Goal: Task Accomplishment & Management: Use online tool/utility

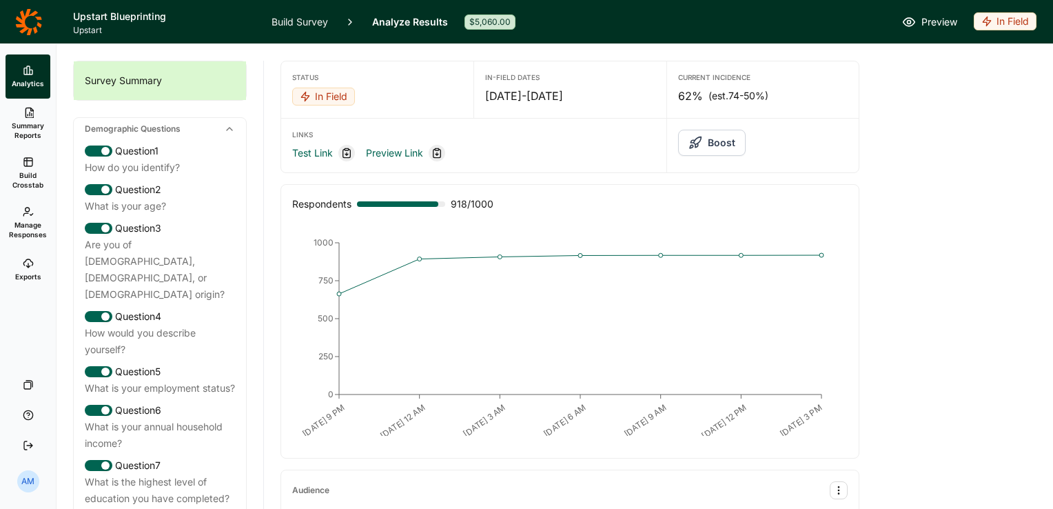
click at [30, 123] on span "Summary Reports" at bounding box center [28, 130] width 34 height 19
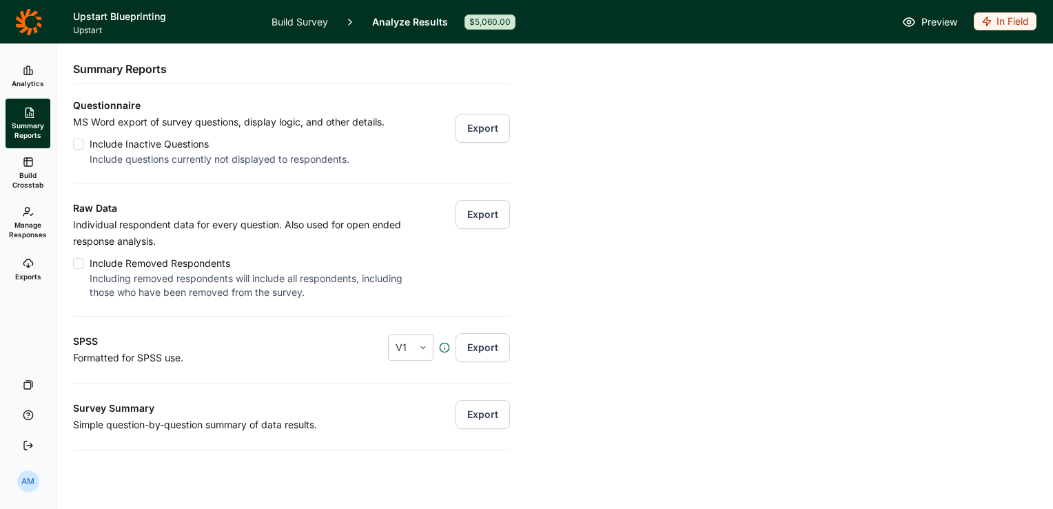
click at [466, 208] on button "Export" at bounding box center [483, 214] width 54 height 29
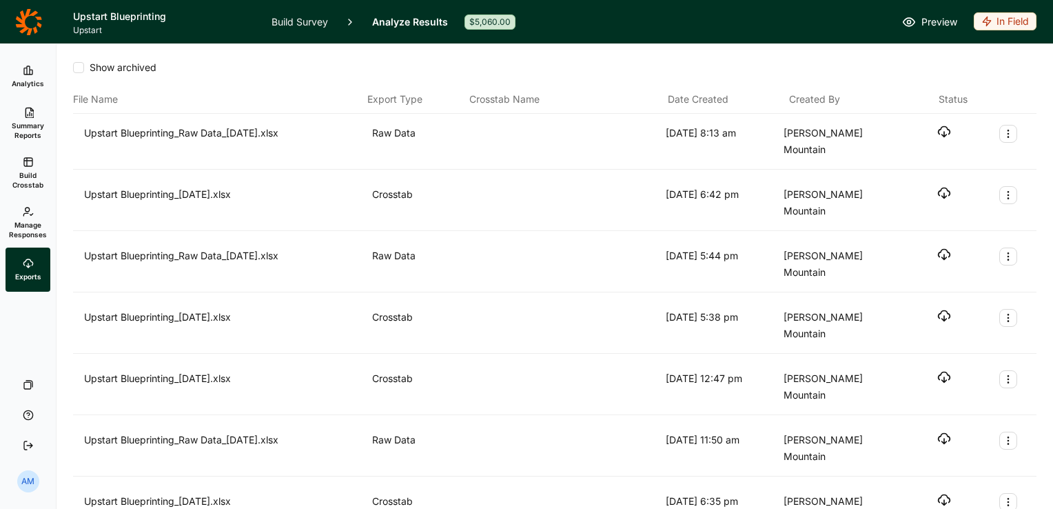
click at [938, 125] on icon "button" at bounding box center [944, 132] width 14 height 14
